Goal: Task Accomplishment & Management: Use online tool/utility

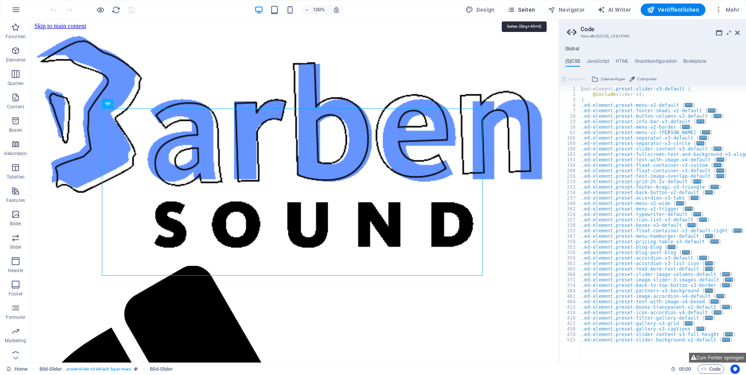
click at [529, 7] on span "Seiten" at bounding box center [521, 10] width 28 height 8
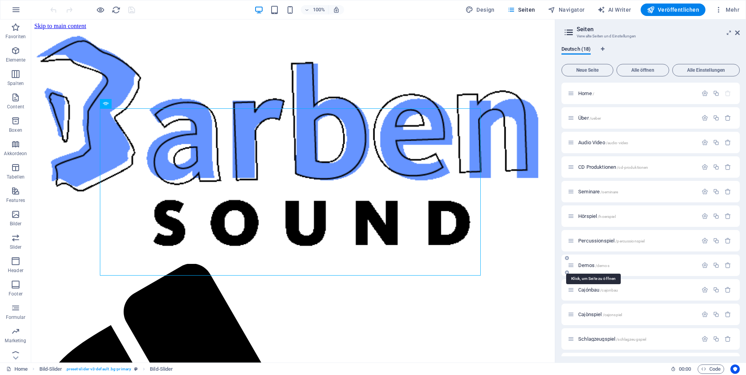
click at [591, 267] on span "Demos /demos" at bounding box center [593, 266] width 31 height 6
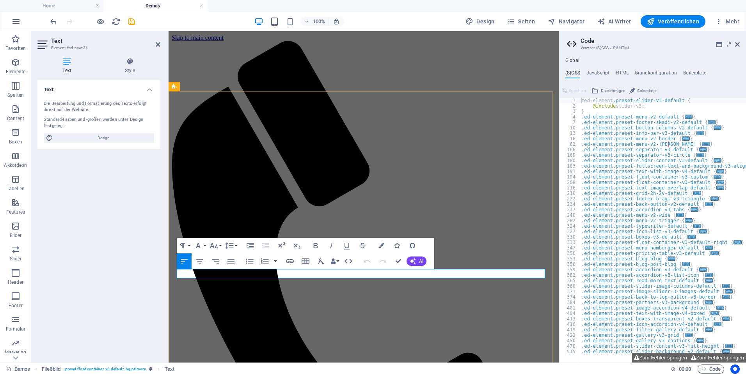
drag, startPoint x: 206, startPoint y: 276, endPoint x: 168, endPoint y: 269, distance: 39.1
